Goal: Task Accomplishment & Management: Complete application form

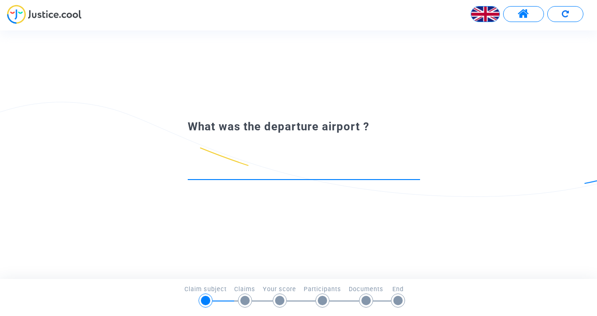
click at [479, 13] on img at bounding box center [485, 14] width 28 height 28
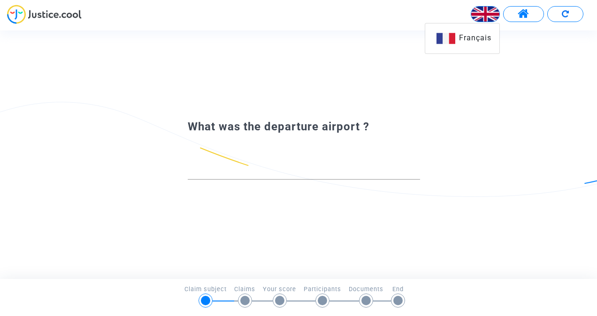
click at [455, 36] on div "Français" at bounding box center [462, 38] width 74 height 23
